Goal: Information Seeking & Learning: Learn about a topic

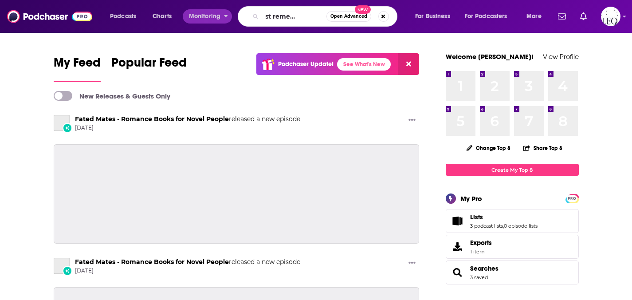
type input "you must remember this"
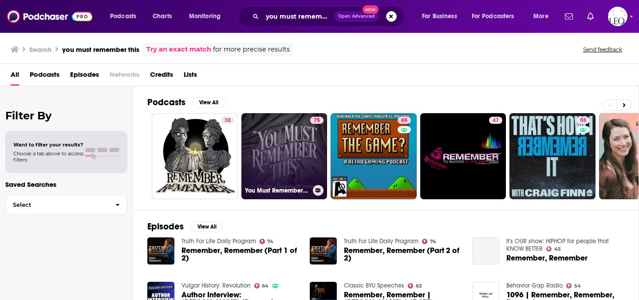
click at [286, 123] on link "75 You Must Remember This" at bounding box center [284, 156] width 86 height 86
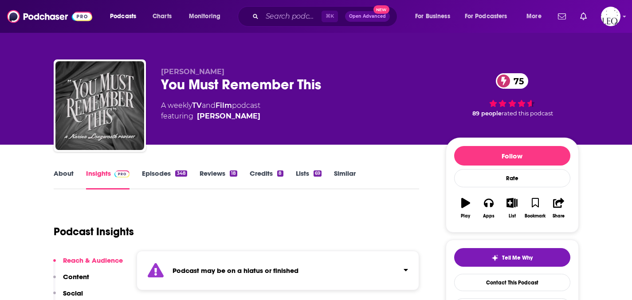
click at [153, 179] on link "Episodes 348" at bounding box center [164, 179] width 45 height 20
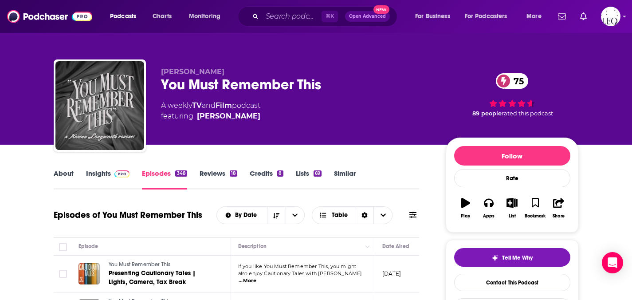
click at [97, 174] on link "Insights" at bounding box center [108, 179] width 44 height 20
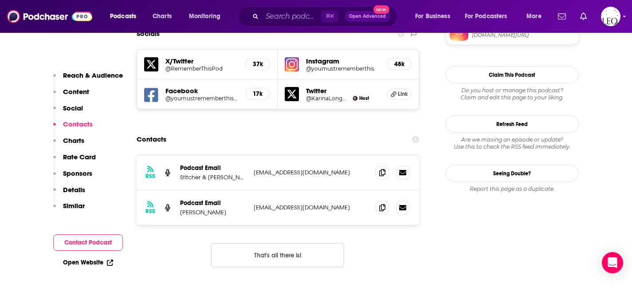
scroll to position [847, 0]
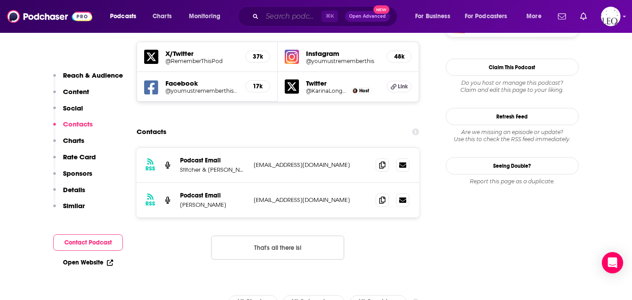
click at [291, 15] on input "Search podcasts, credits, & more..." at bounding box center [291, 16] width 59 height 14
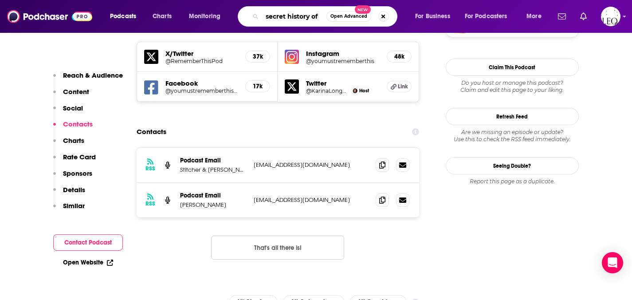
scroll to position [0, 0]
type input "secret history of old hollywood"
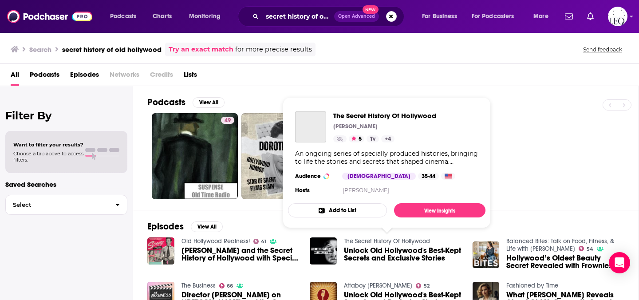
click at [365, 240] on link "The Secret History Of Hollywood" at bounding box center [387, 241] width 86 height 8
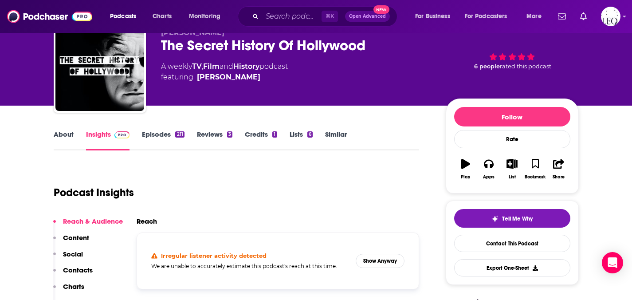
scroll to position [55, 0]
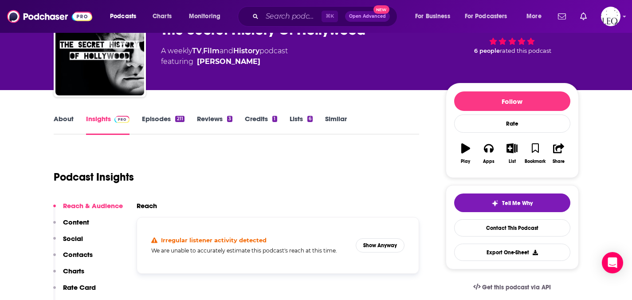
click at [158, 122] on link "Episodes 211" at bounding box center [163, 124] width 42 height 20
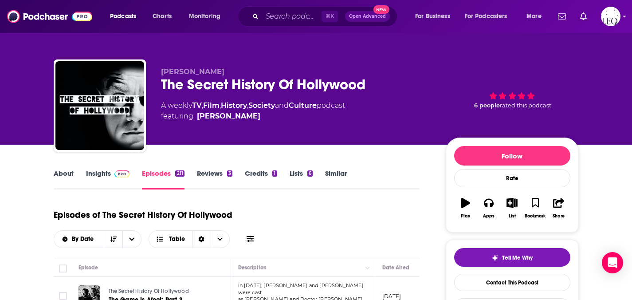
click at [99, 171] on link "Insights" at bounding box center [108, 179] width 44 height 20
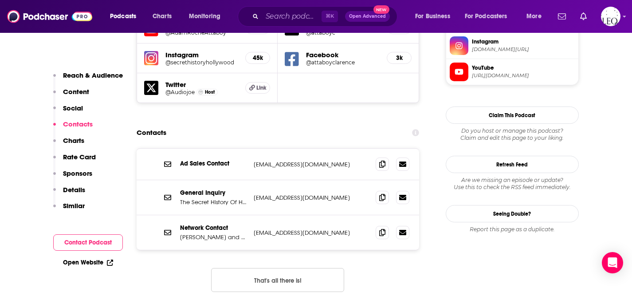
scroll to position [832, 0]
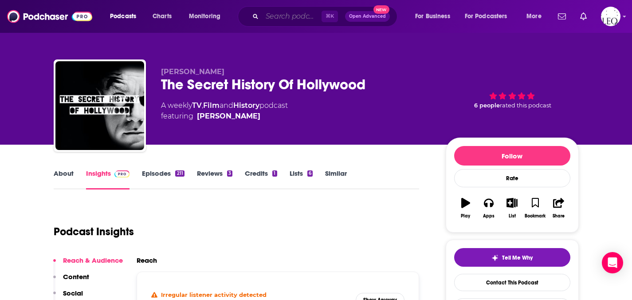
click at [282, 18] on input "Search podcasts, credits, & more..." at bounding box center [291, 16] width 59 height 14
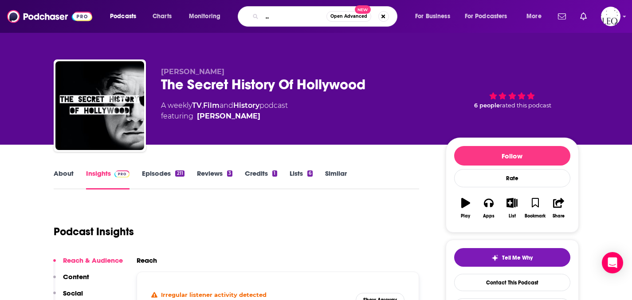
type input "From Beneath the Hollywood Sign"
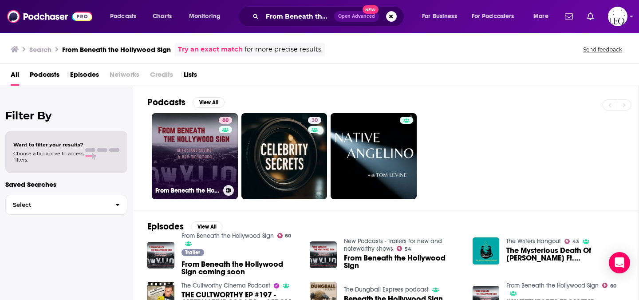
click at [194, 145] on link "60 From Beneath the Hollywood Sign" at bounding box center [195, 156] width 86 height 86
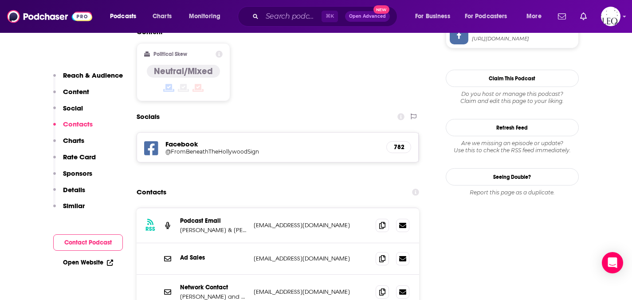
scroll to position [799, 0]
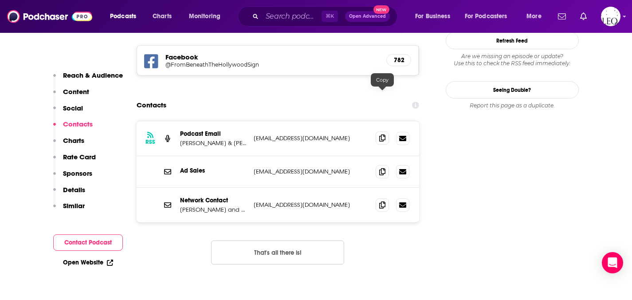
click at [383, 134] on icon at bounding box center [382, 137] width 6 height 7
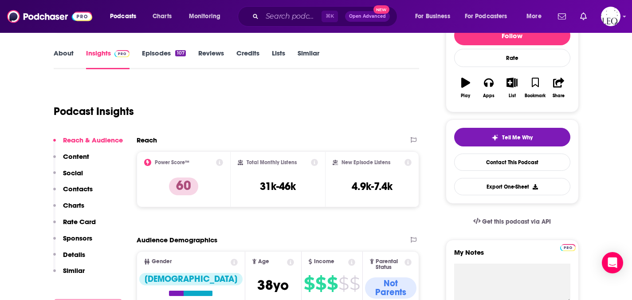
scroll to position [0, 0]
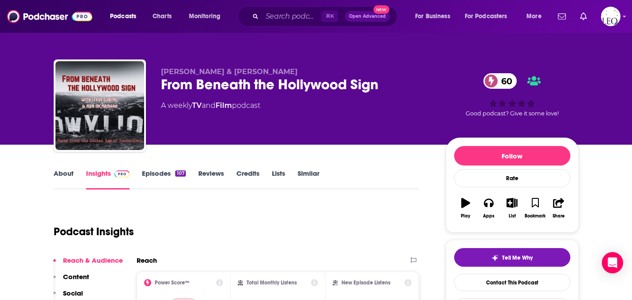
click at [150, 170] on link "Episodes 107" at bounding box center [163, 179] width 43 height 20
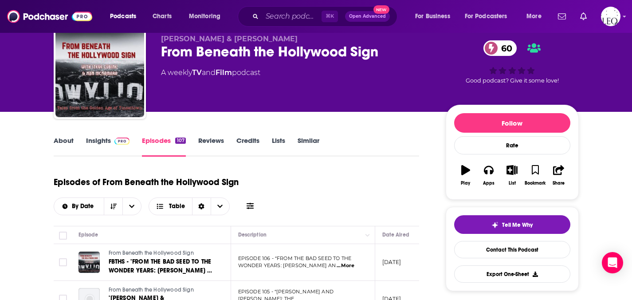
scroll to position [4, 0]
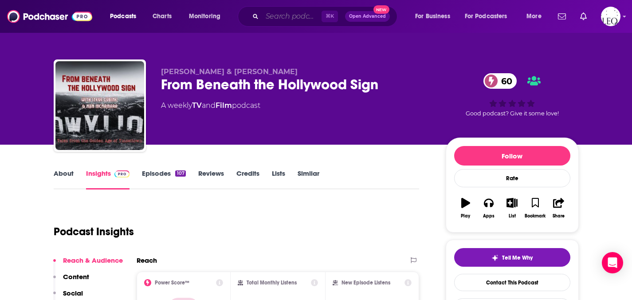
click at [300, 19] on input "Search podcasts, credits, & more..." at bounding box center [291, 16] width 59 height 14
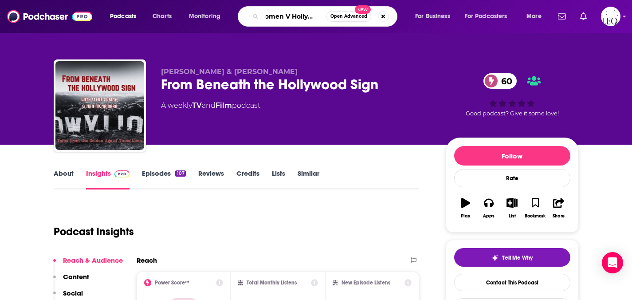
type input "Women V [GEOGRAPHIC_DATA]"
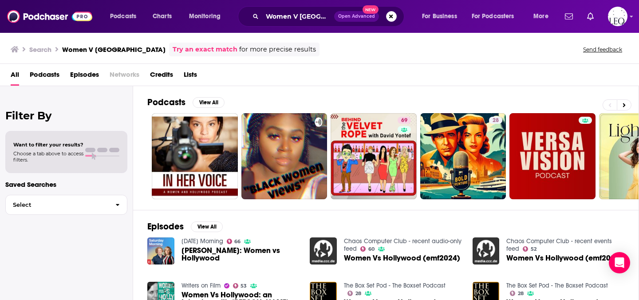
click at [233, 251] on span "[PERSON_NAME]: Women vs Hollywood" at bounding box center [240, 254] width 118 height 15
click at [209, 251] on span "[PERSON_NAME]: Women vs Hollywood" at bounding box center [240, 254] width 118 height 15
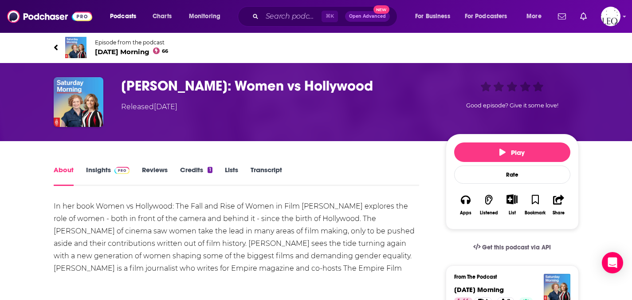
click at [94, 165] on link "Insights" at bounding box center [108, 175] width 44 height 20
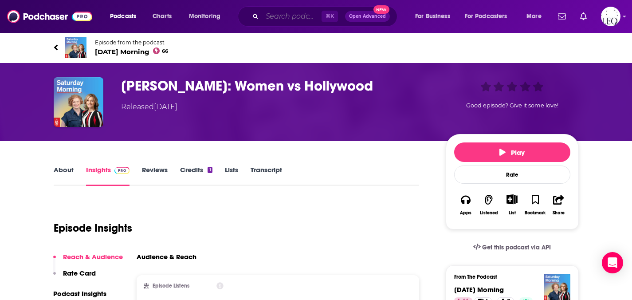
click at [279, 16] on input "Search podcasts, credits, & more..." at bounding box center [291, 16] width 59 height 14
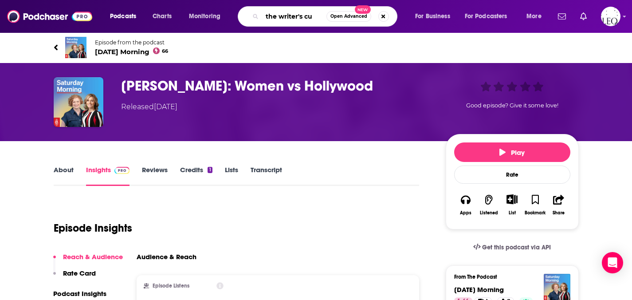
type input "the writer's cut"
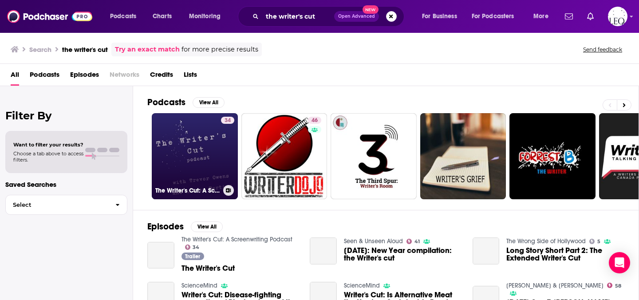
click at [194, 148] on link "34 The Writer's Cut: A Screenwriting Podcast" at bounding box center [195, 156] width 86 height 86
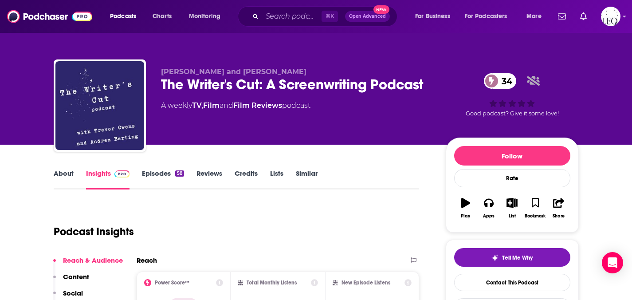
click at [154, 170] on link "Episodes 58" at bounding box center [163, 179] width 42 height 20
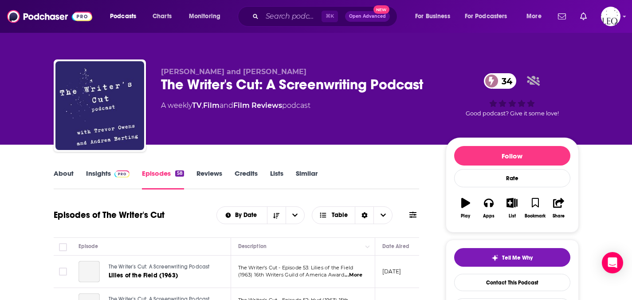
scroll to position [135, 0]
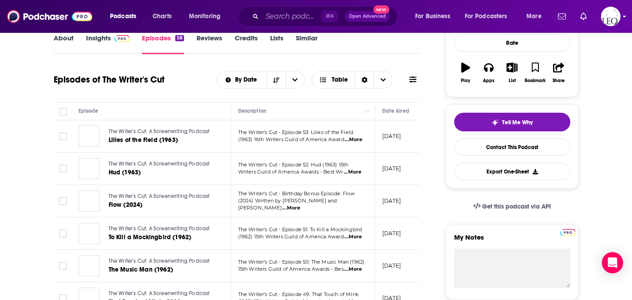
click at [86, 250] on td "The Writer's Cut: A Screenwriting Podcast The Music Man (1962)" at bounding box center [151, 266] width 160 height 32
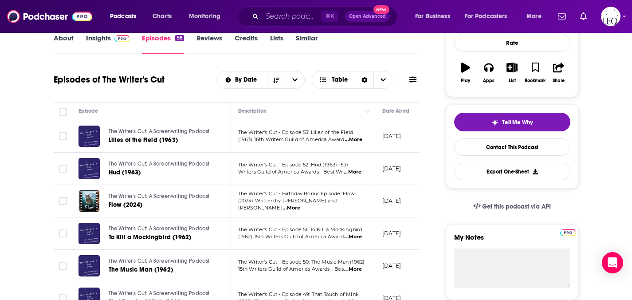
scroll to position [0, 0]
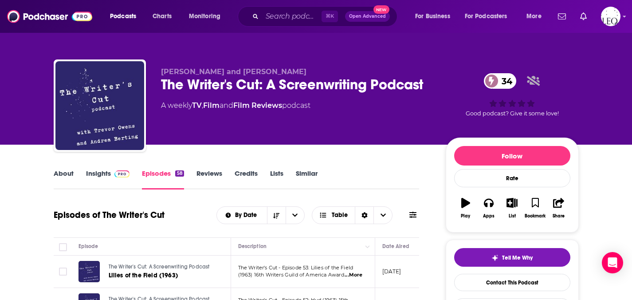
click at [100, 172] on link "Insights" at bounding box center [108, 179] width 44 height 20
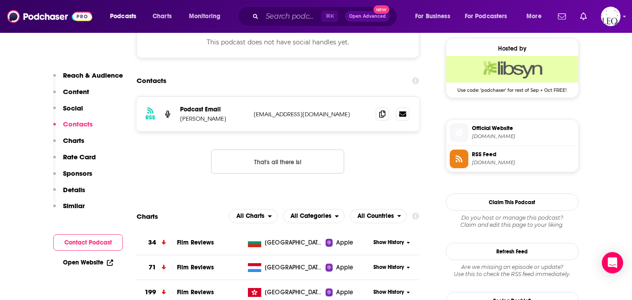
scroll to position [651, 0]
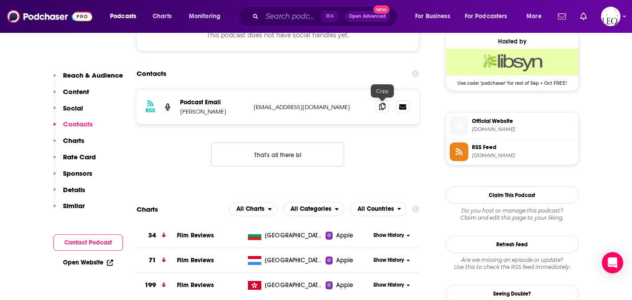
click at [377, 106] on span at bounding box center [382, 106] width 13 height 13
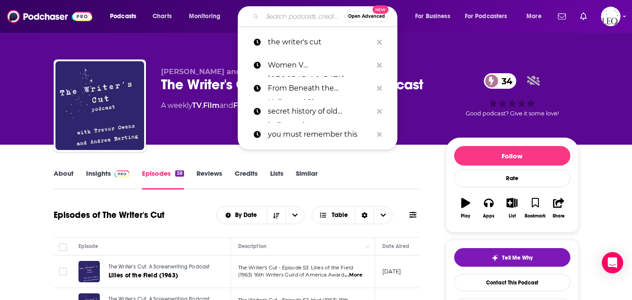
click at [283, 14] on input "Search podcasts, credits, & more..." at bounding box center [303, 16] width 82 height 14
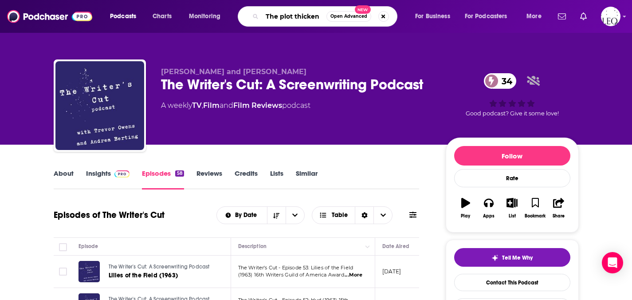
type input "The plot thickens"
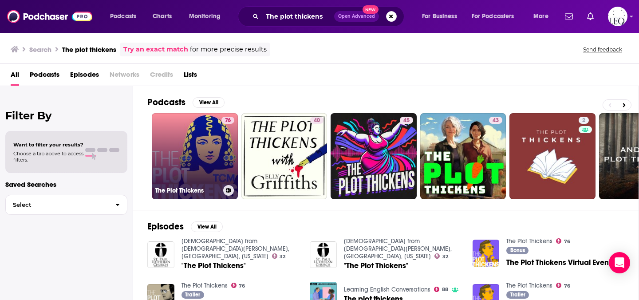
click at [210, 149] on link "76 The Plot Thickens" at bounding box center [195, 156] width 86 height 86
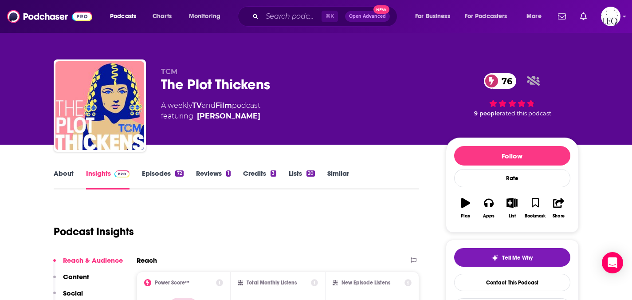
click at [154, 177] on link "Episodes 72" at bounding box center [162, 179] width 41 height 20
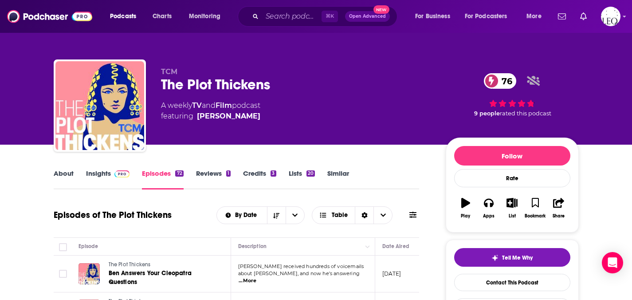
click at [101, 171] on link "Insights" at bounding box center [108, 179] width 44 height 20
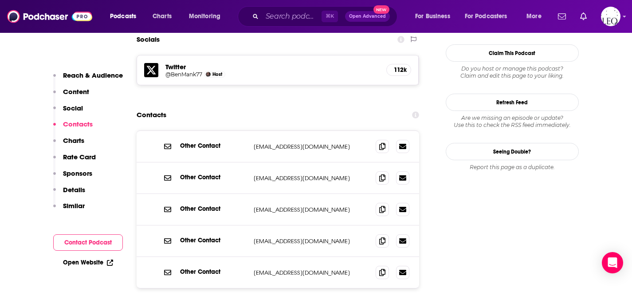
scroll to position [820, 0]
